Goal: Task Accomplishment & Management: Complete application form

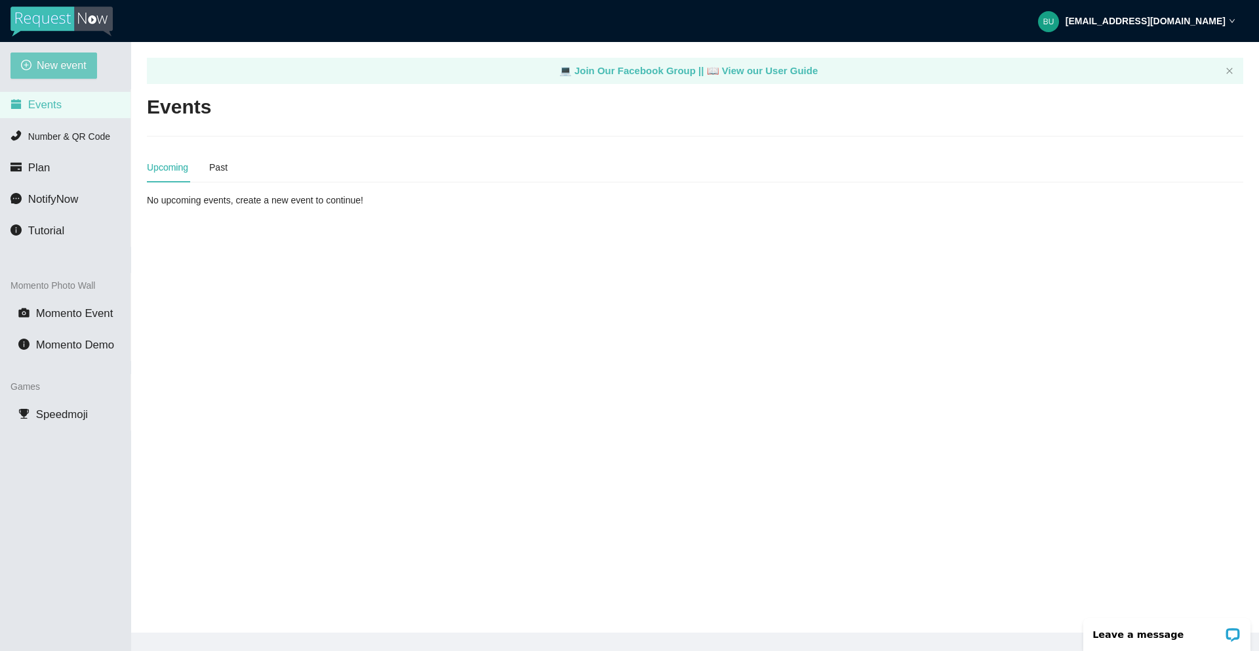
click at [58, 69] on span "New event" at bounding box center [62, 65] width 50 height 16
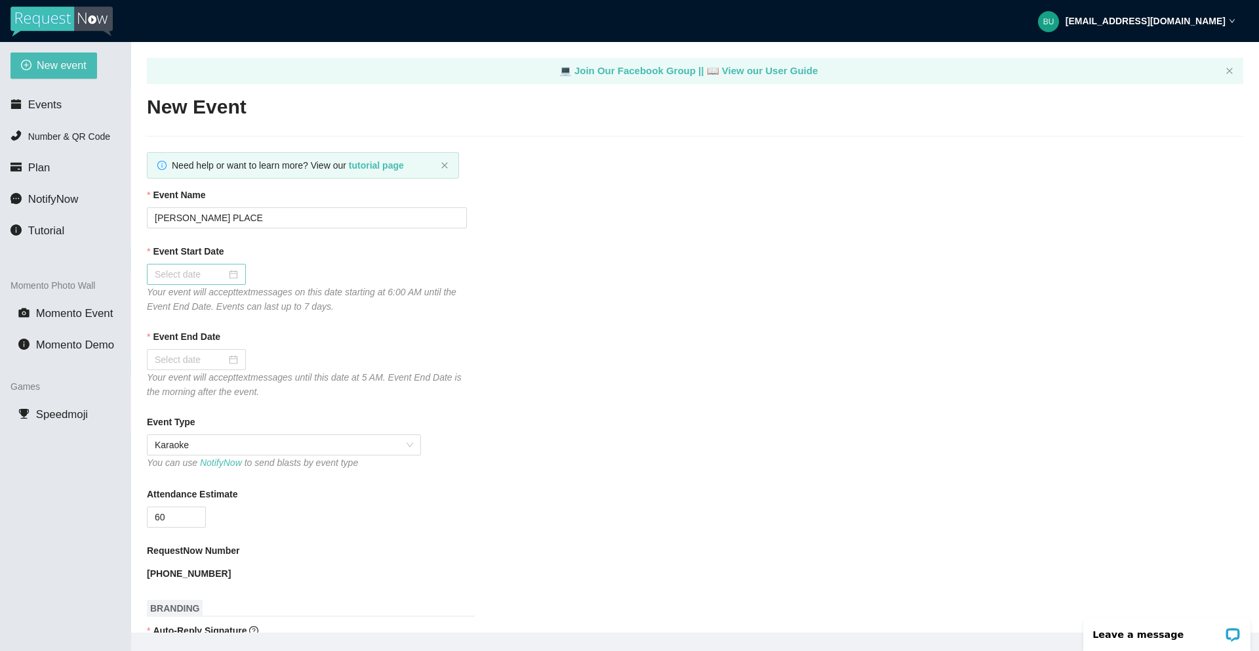
click at [226, 274] on div at bounding box center [196, 274] width 83 height 14
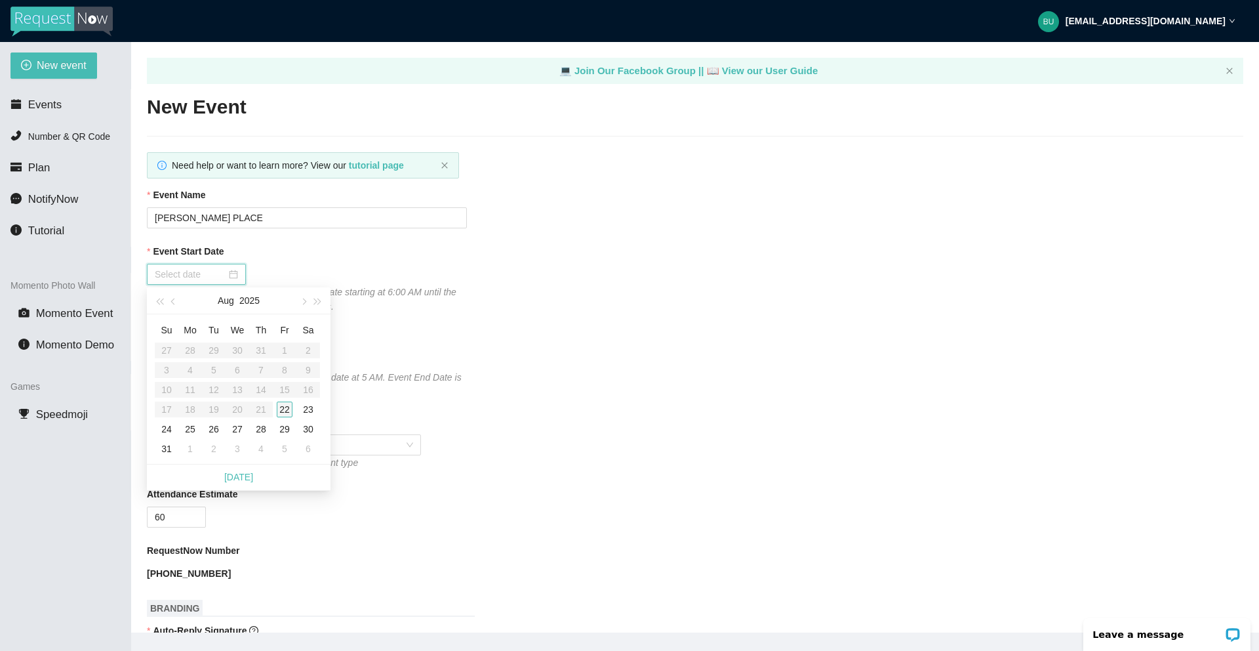
type input "[DATE]"
click at [285, 407] on div "22" at bounding box center [285, 409] width 16 height 16
type input "[DATE]"
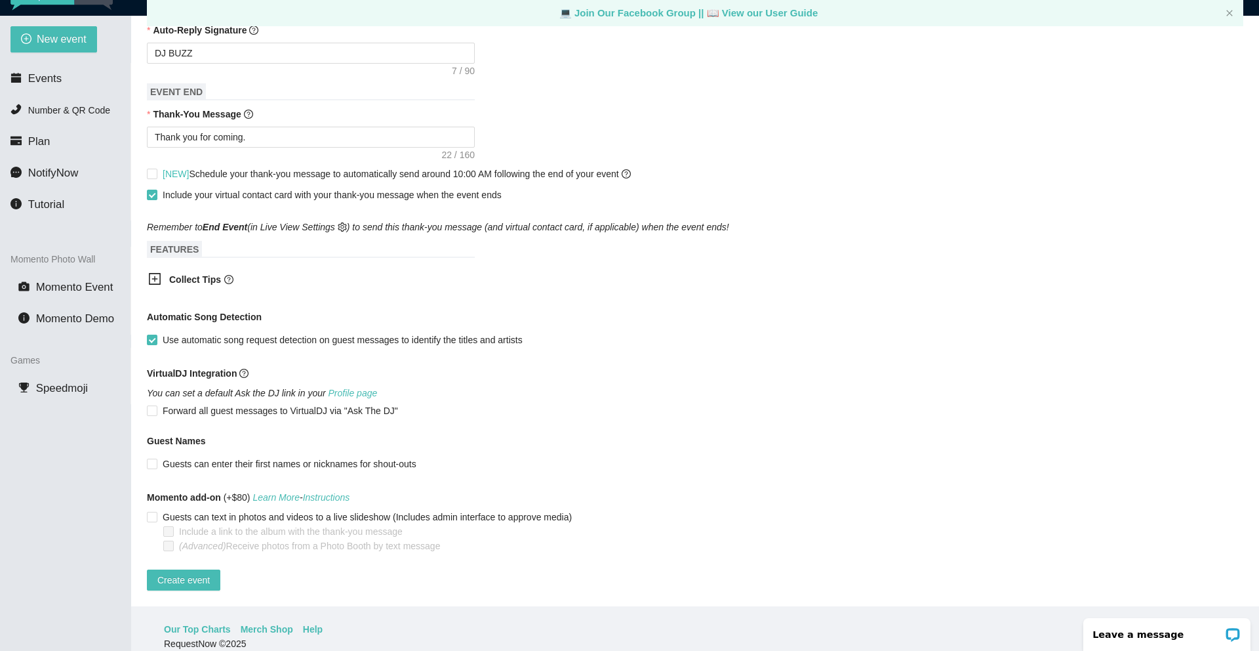
scroll to position [42, 0]
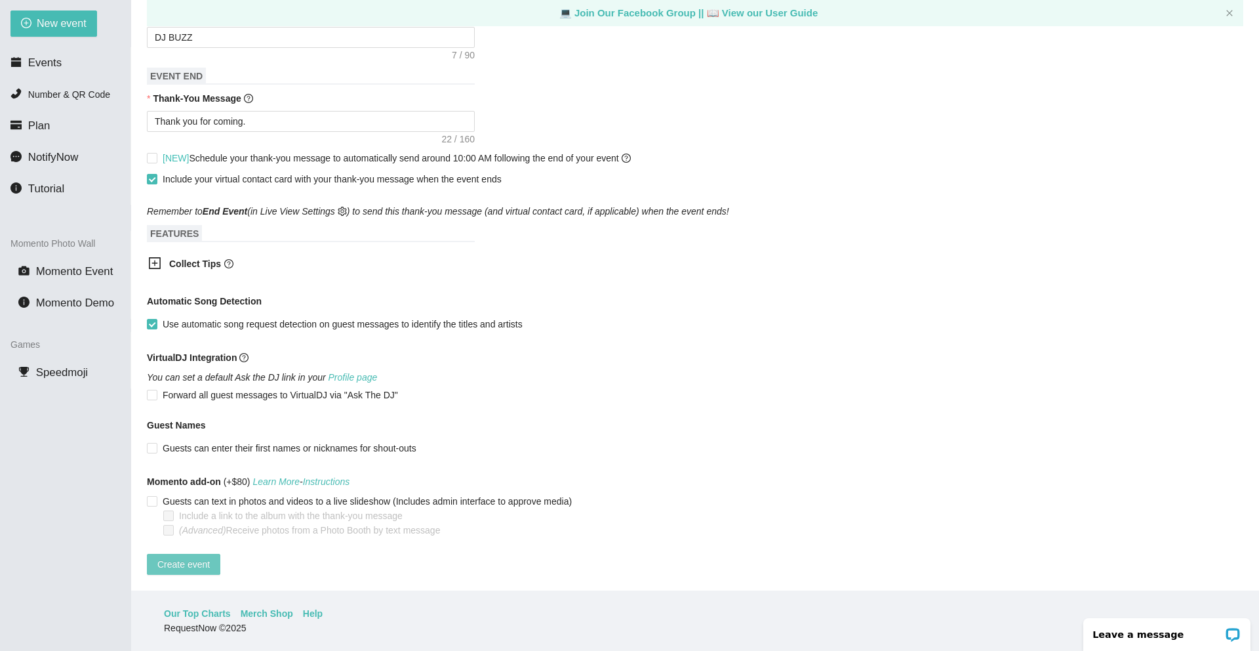
click at [207, 557] on span "Create event" at bounding box center [183, 564] width 52 height 14
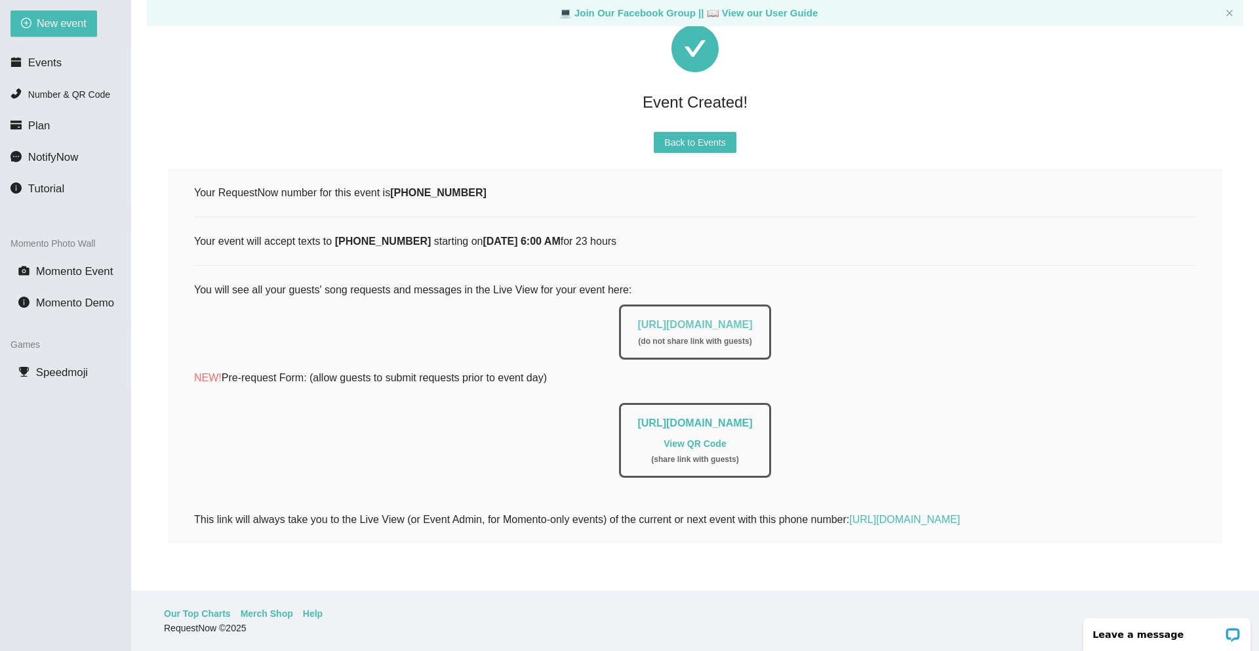
click at [676, 319] on link "[URL][DOMAIN_NAME]" at bounding box center [695, 324] width 115 height 11
